Goal: Information Seeking & Learning: Learn about a topic

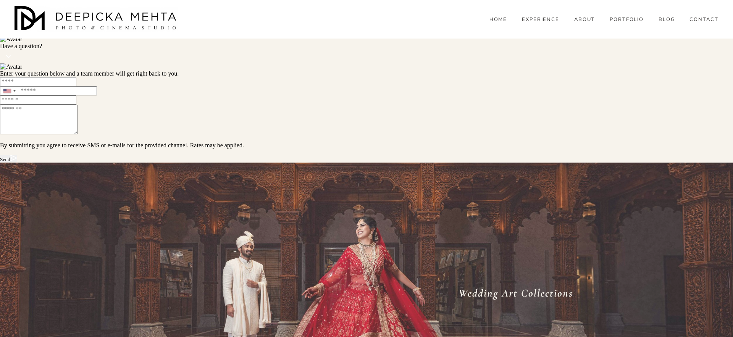
click at [435, 232] on div "Wedding Art Collections" at bounding box center [366, 308] width 733 height 153
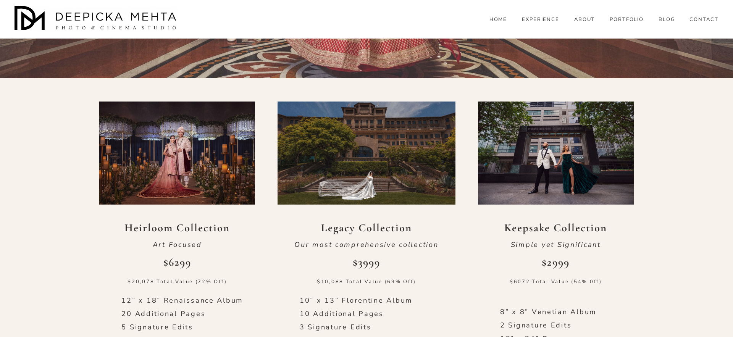
scroll to position [338, 0]
